Goal: Transaction & Acquisition: Purchase product/service

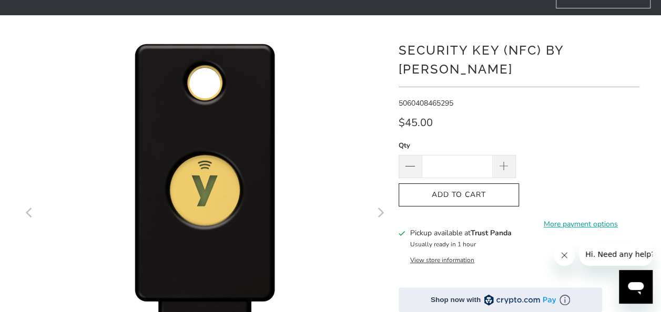
scroll to position [81, 0]
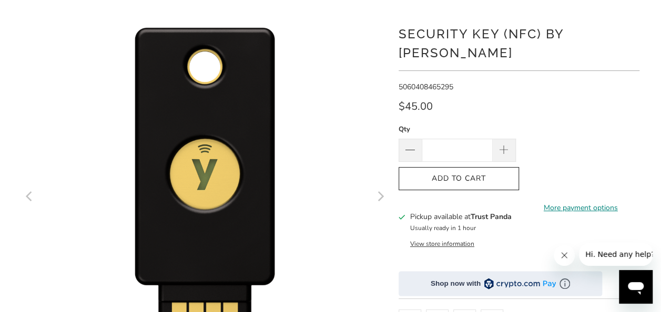
click at [457, 202] on link "More payment options" at bounding box center [580, 208] width 117 height 12
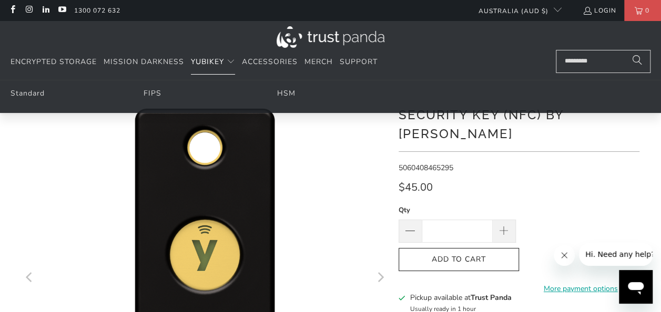
click at [206, 64] on span "YubiKey" at bounding box center [207, 62] width 33 height 10
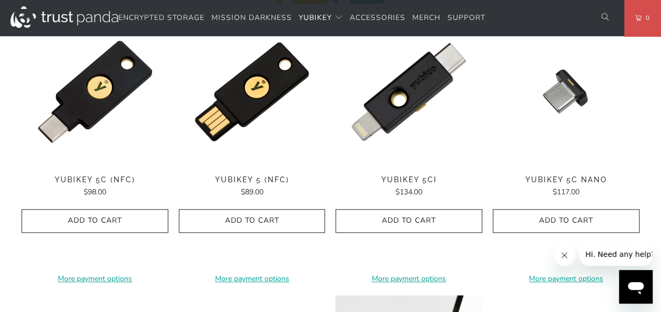
scroll to position [558, 0]
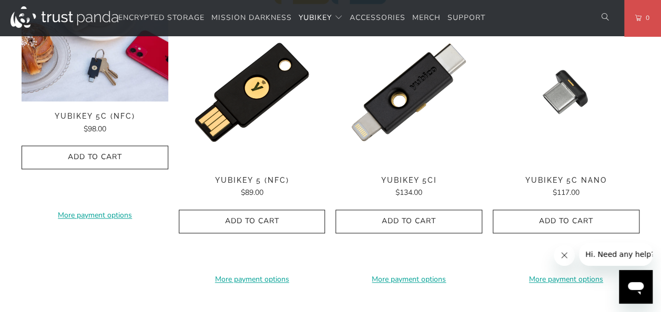
click at [88, 109] on div "**********" at bounding box center [95, 151] width 147 height 264
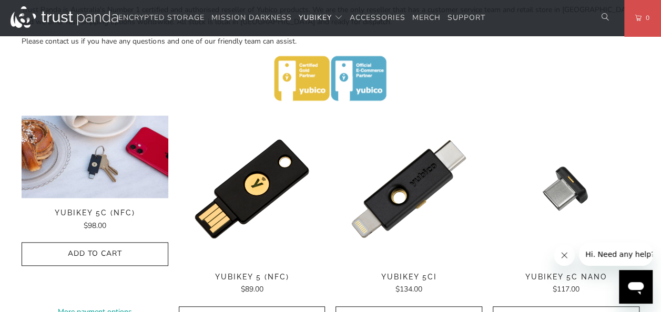
click at [94, 167] on img at bounding box center [95, 157] width 147 height 83
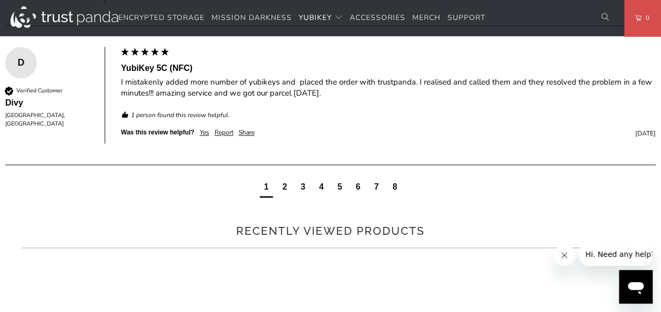
scroll to position [813, 0]
